Goal: Task Accomplishment & Management: Manage account settings

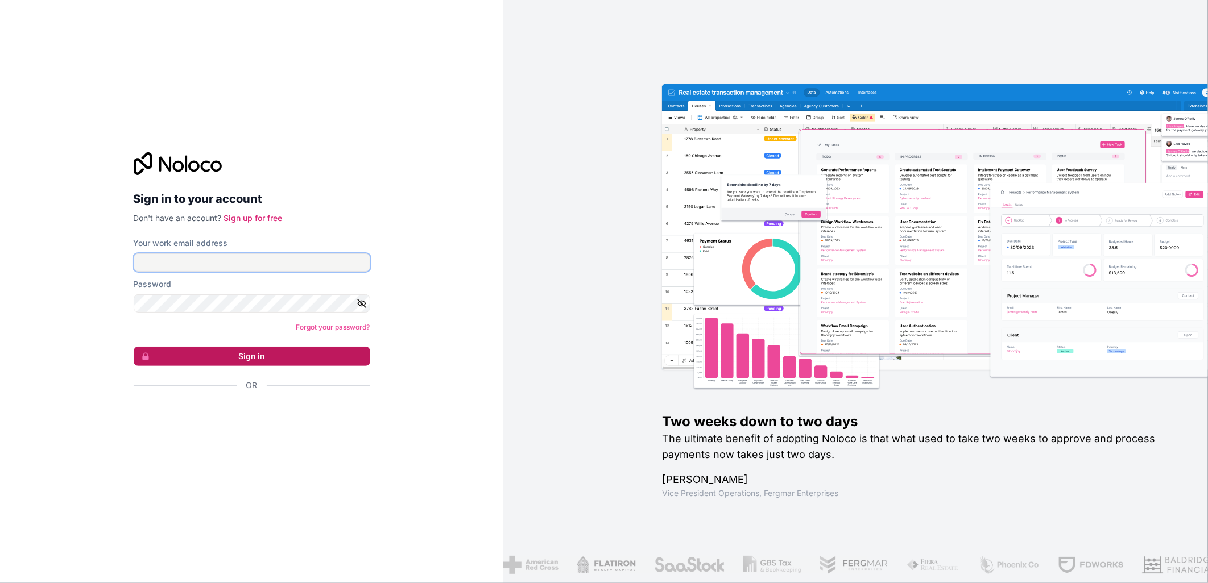
type input "ross@rosettabrands.com"
click at [259, 354] on button "Sign in" at bounding box center [252, 356] width 237 height 19
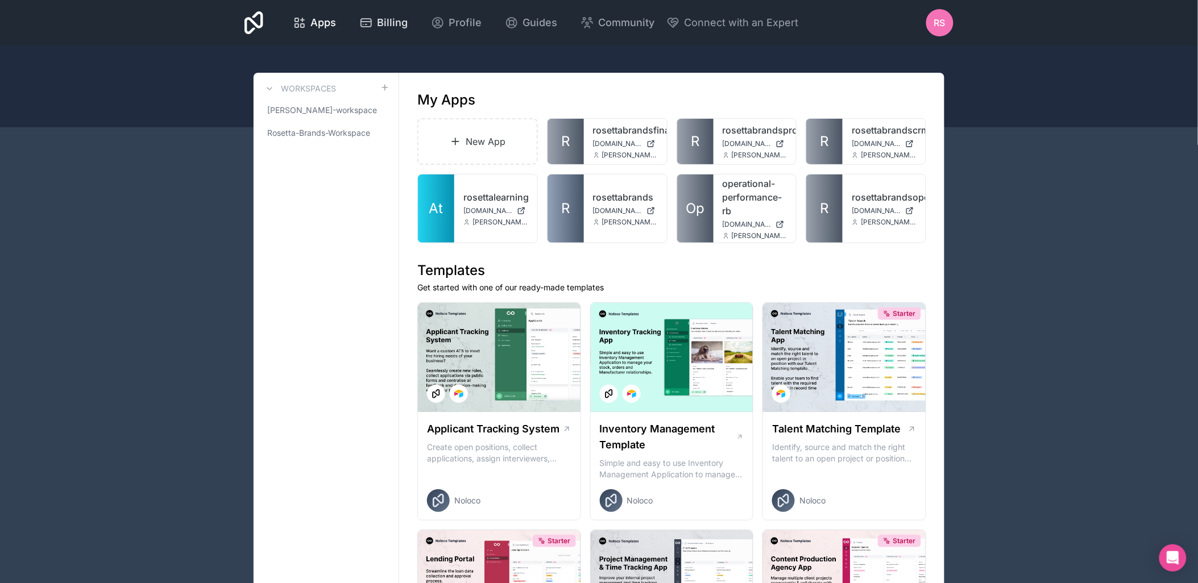
click at [399, 25] on span "Billing" at bounding box center [393, 23] width 31 height 16
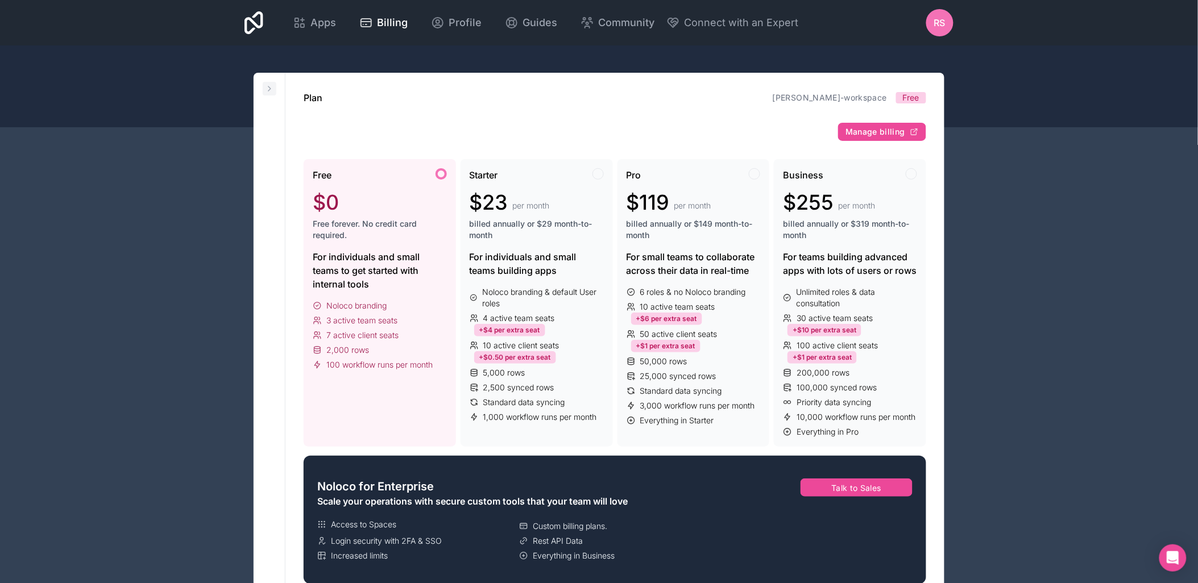
drag, startPoint x: 268, startPoint y: 89, endPoint x: 271, endPoint y: 94, distance: 6.4
click at [268, 89] on icon at bounding box center [269, 88] width 9 height 9
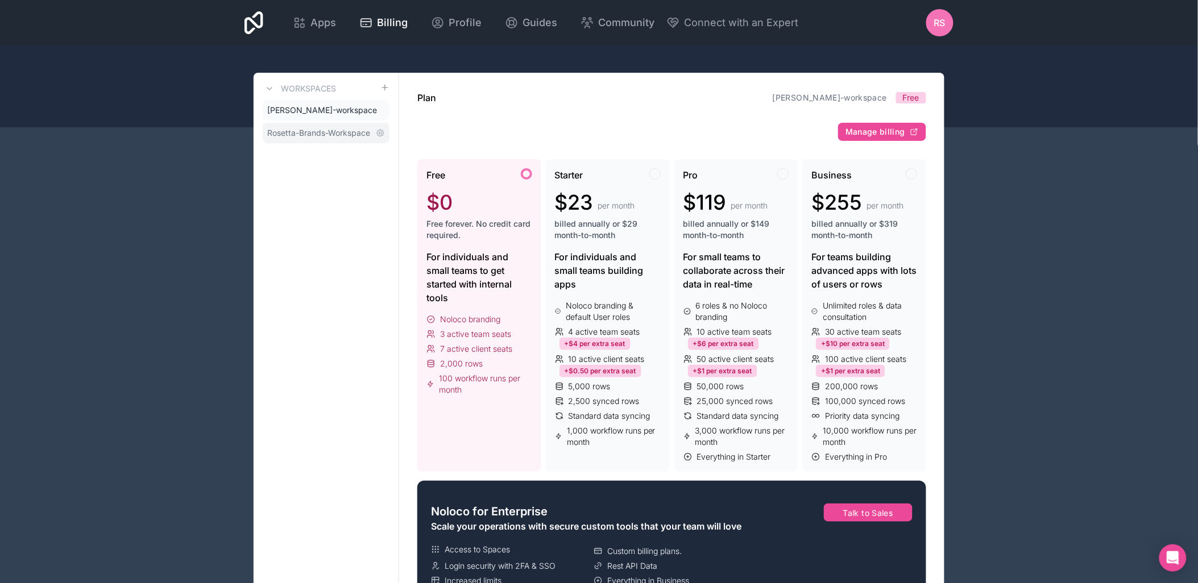
click at [334, 129] on span "Rosetta-Brands-Workspace" at bounding box center [318, 132] width 103 height 11
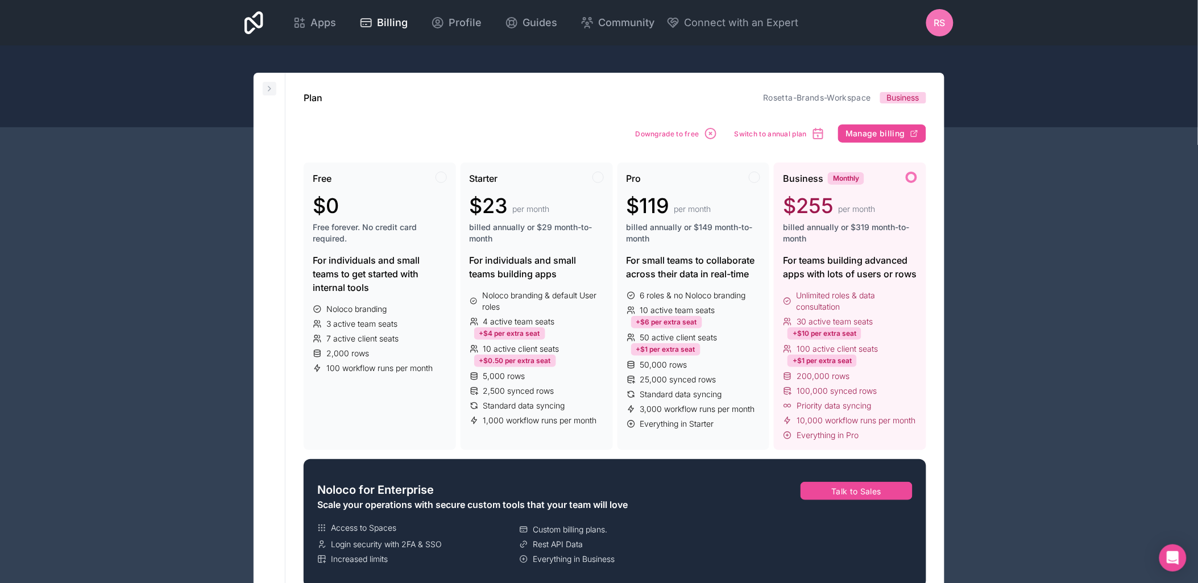
click at [264, 93] on button at bounding box center [270, 89] width 14 height 14
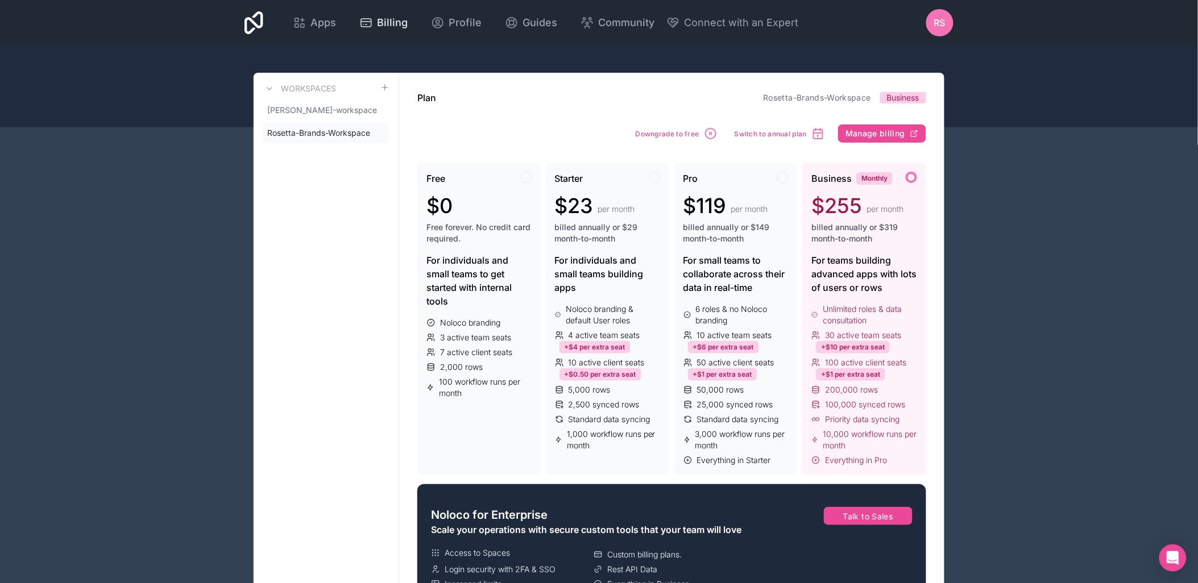
click at [395, 24] on span "Billing" at bounding box center [393, 23] width 31 height 16
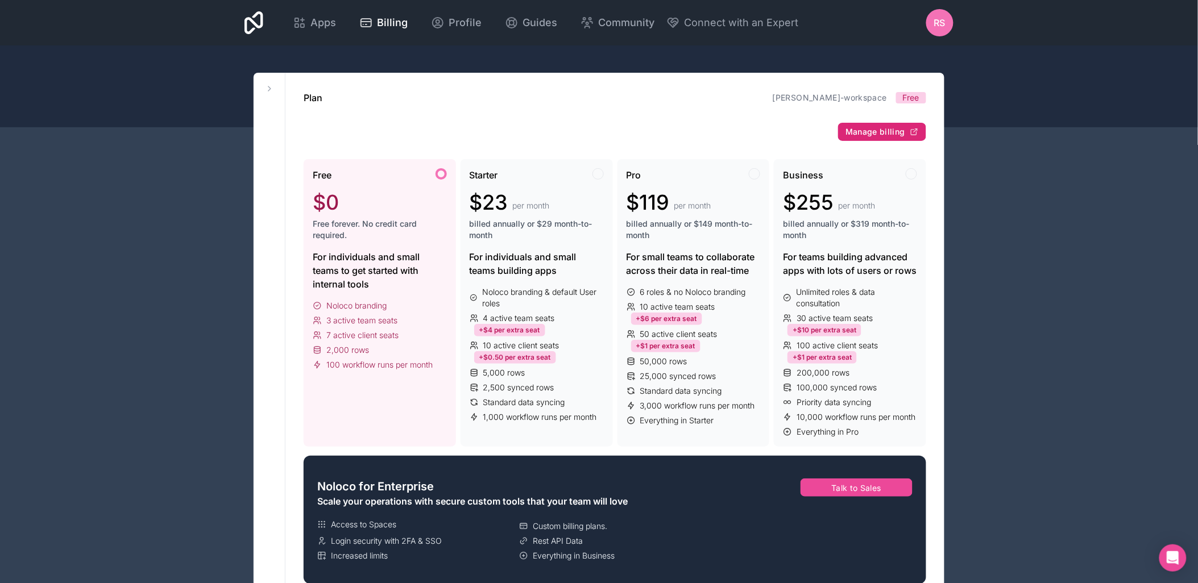
click at [853, 133] on span "Manage billing" at bounding box center [876, 132] width 60 height 10
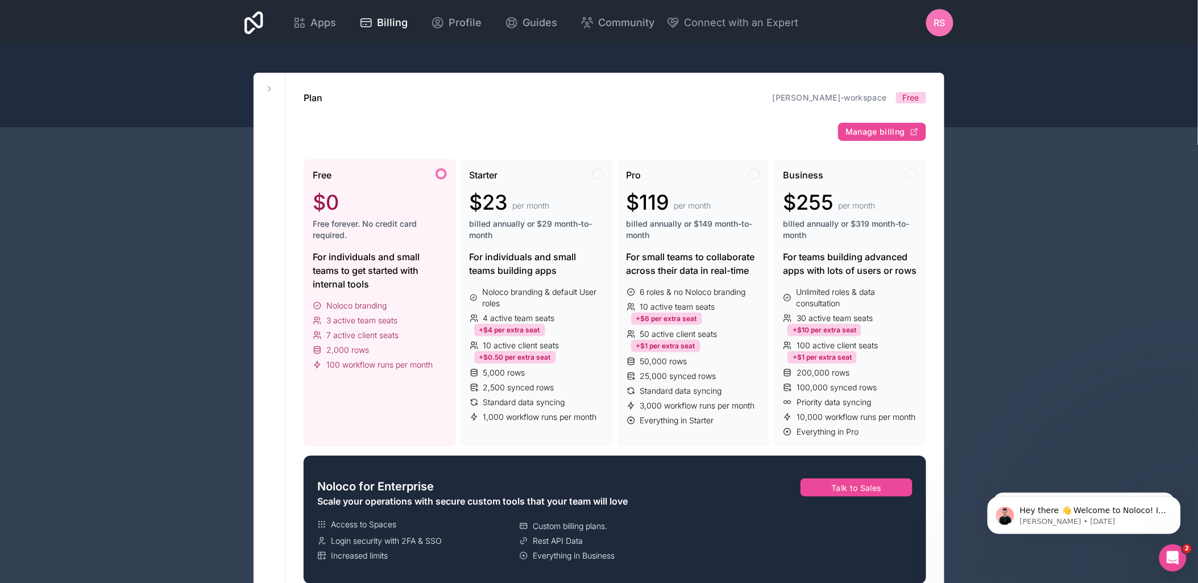
click at [266, 89] on icon at bounding box center [269, 88] width 9 height 9
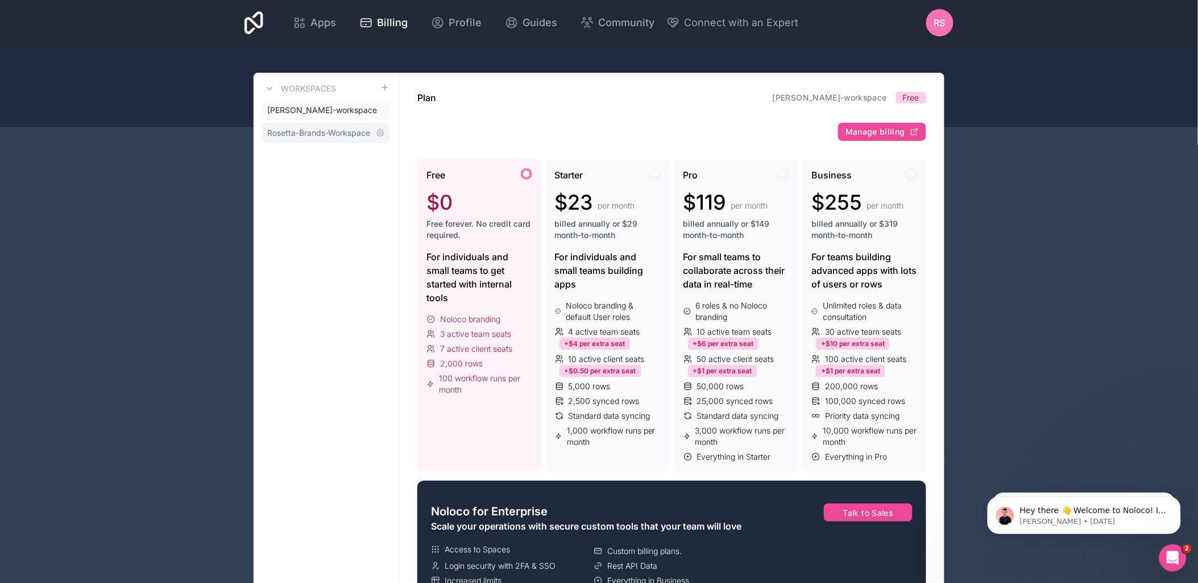
click at [295, 136] on span "Rosetta-Brands-Workspace" at bounding box center [318, 132] width 103 height 11
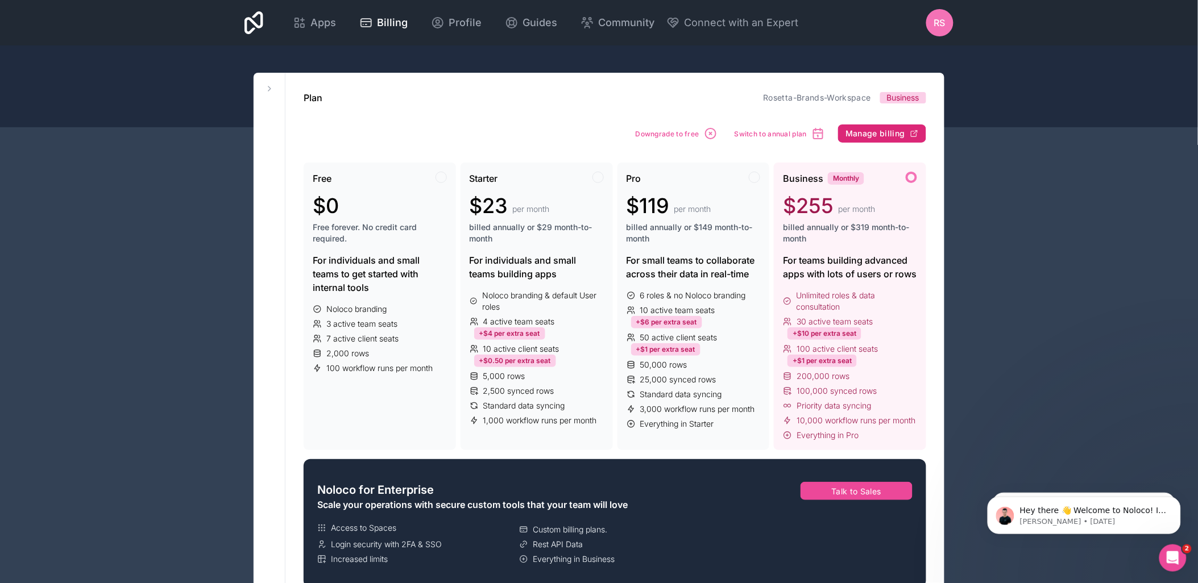
click at [876, 129] on span "Manage billing" at bounding box center [876, 134] width 60 height 10
click at [895, 129] on span "Manage billing" at bounding box center [876, 134] width 60 height 10
